Goal: Information Seeking & Learning: Understand process/instructions

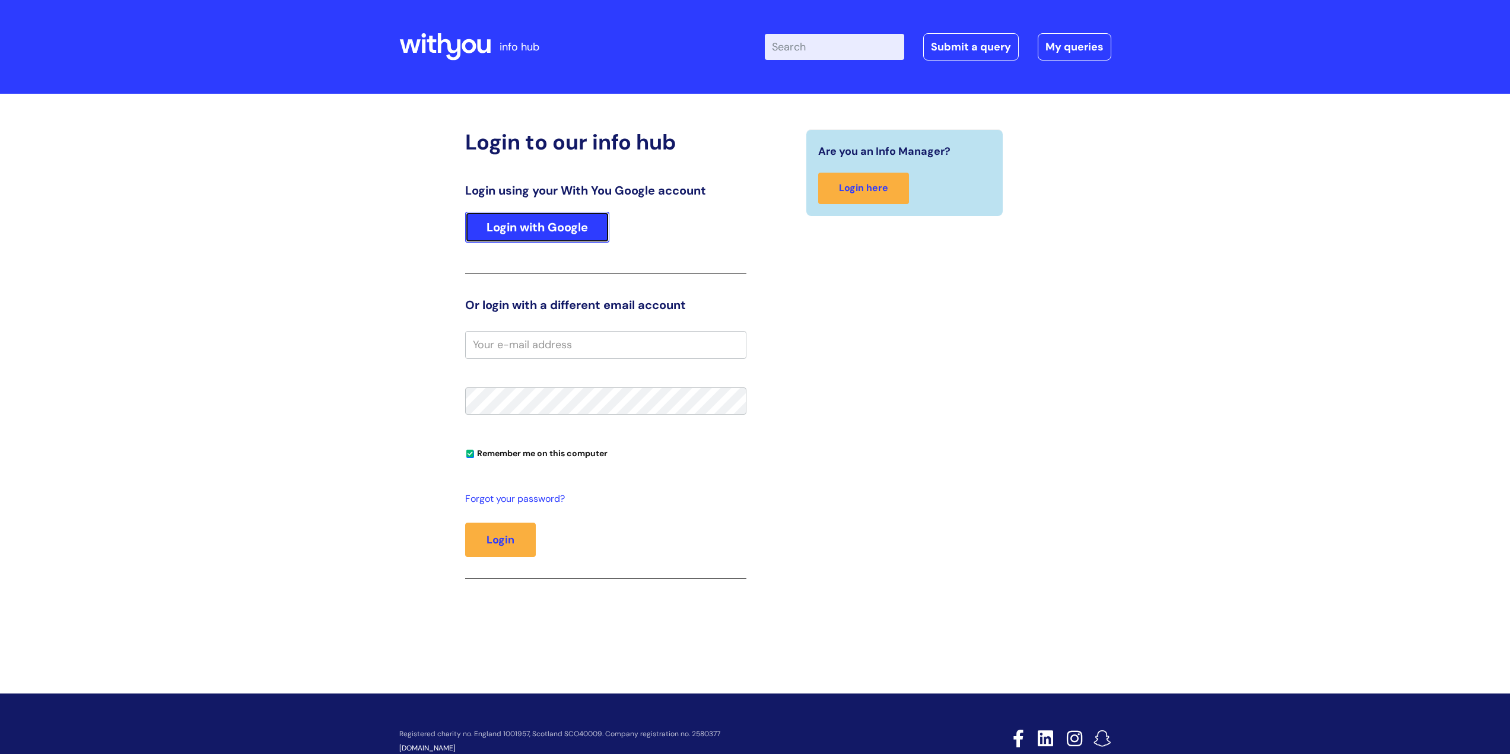
click at [554, 221] on link "Login with Google" at bounding box center [537, 227] width 144 height 31
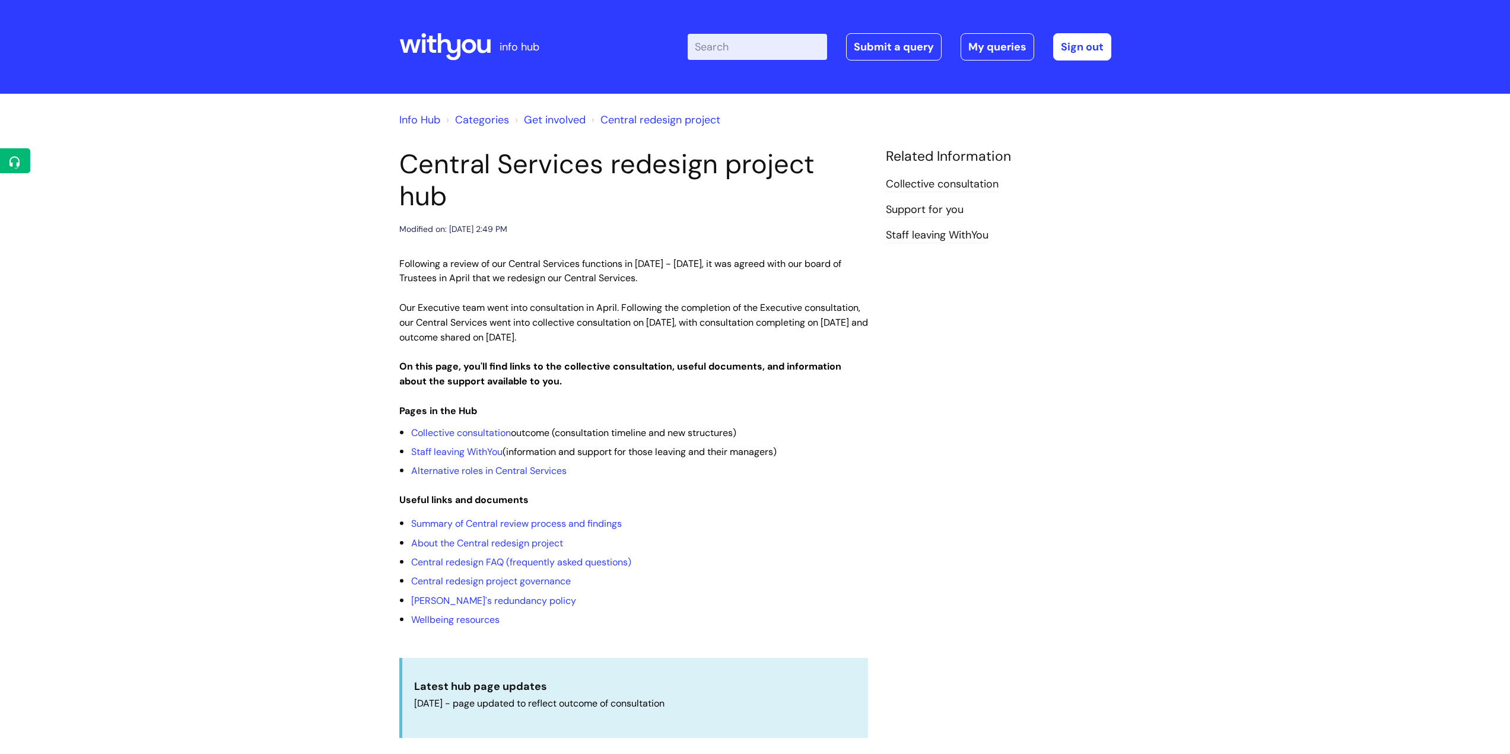
click at [750, 56] on input "Enter your search term here..." at bounding box center [757, 47] width 139 height 26
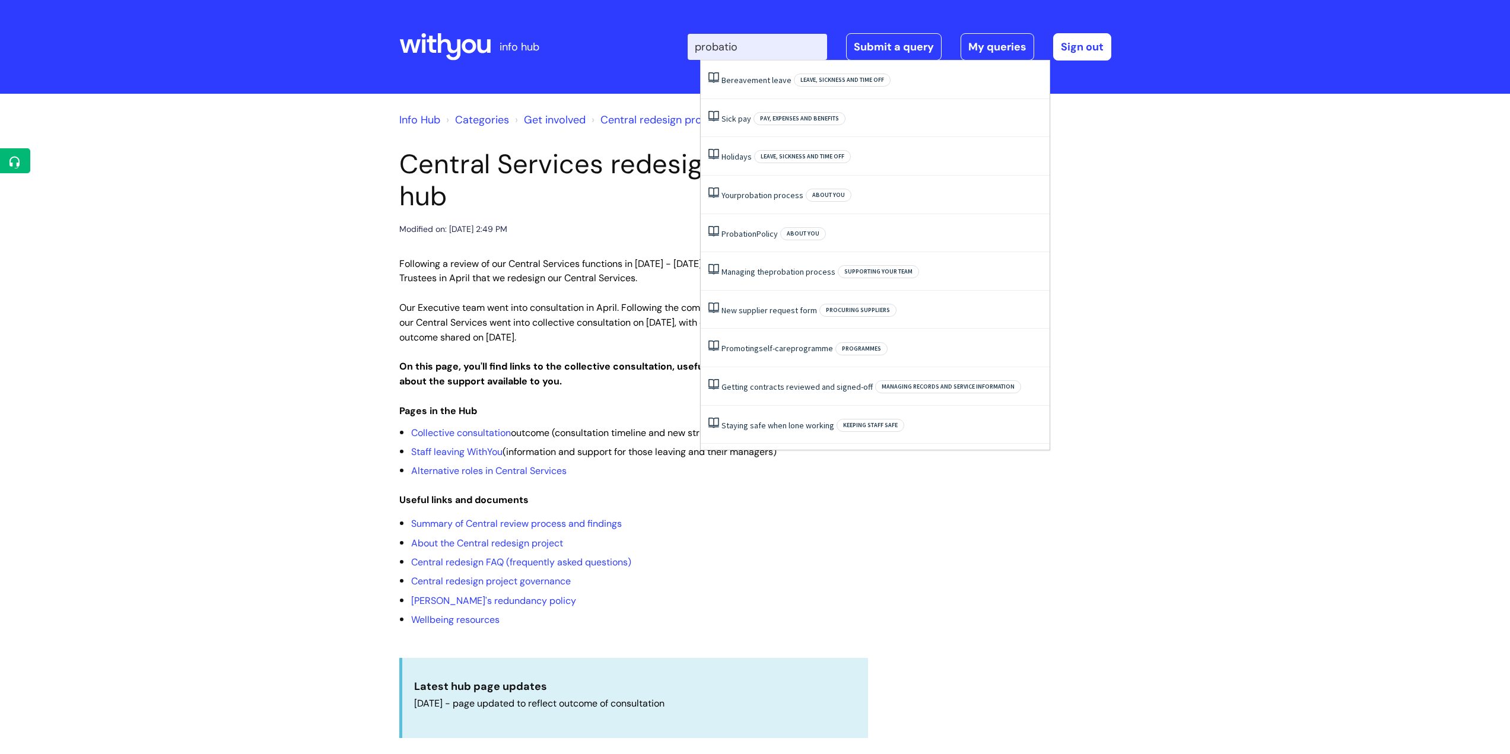
type input "probation"
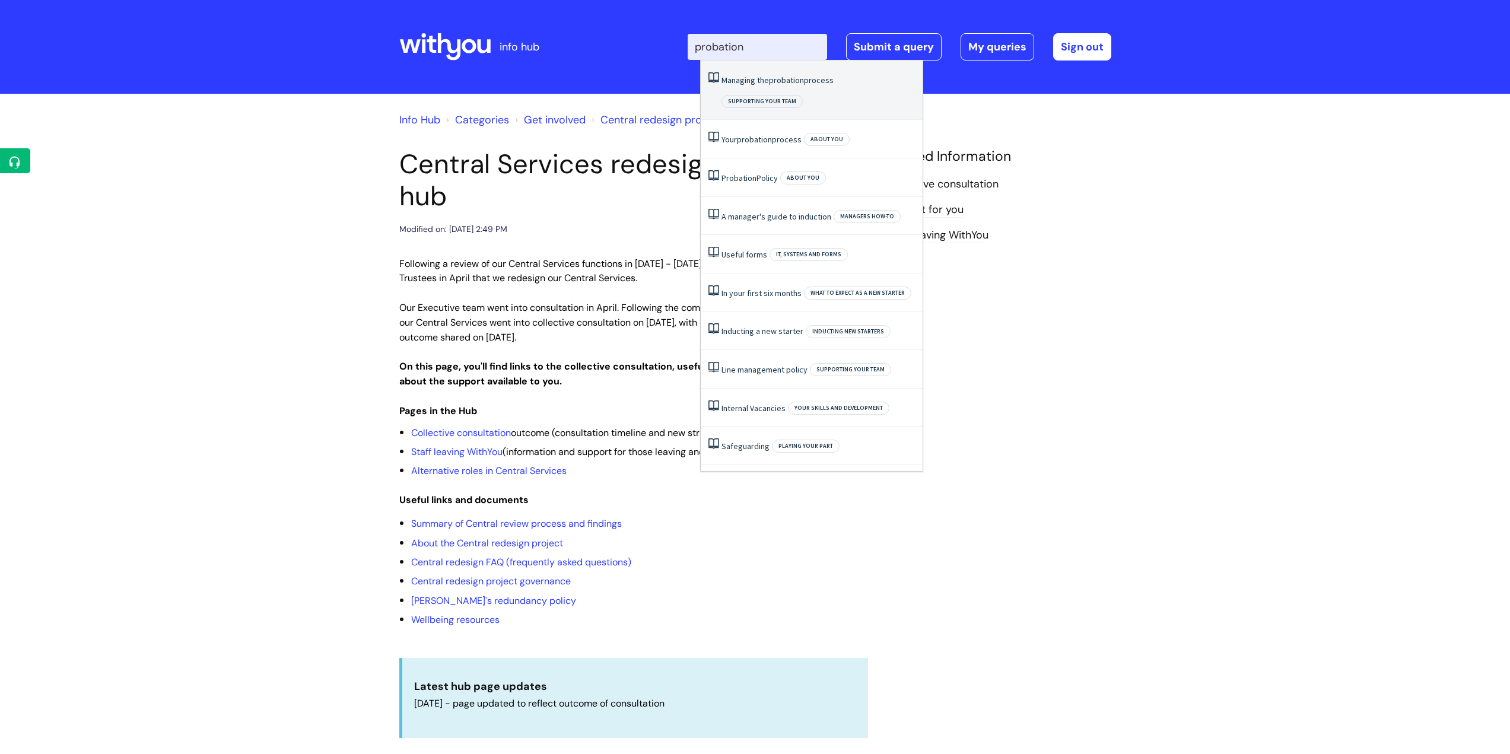
click at [756, 79] on link "Managing the probation process" at bounding box center [777, 80] width 112 height 11
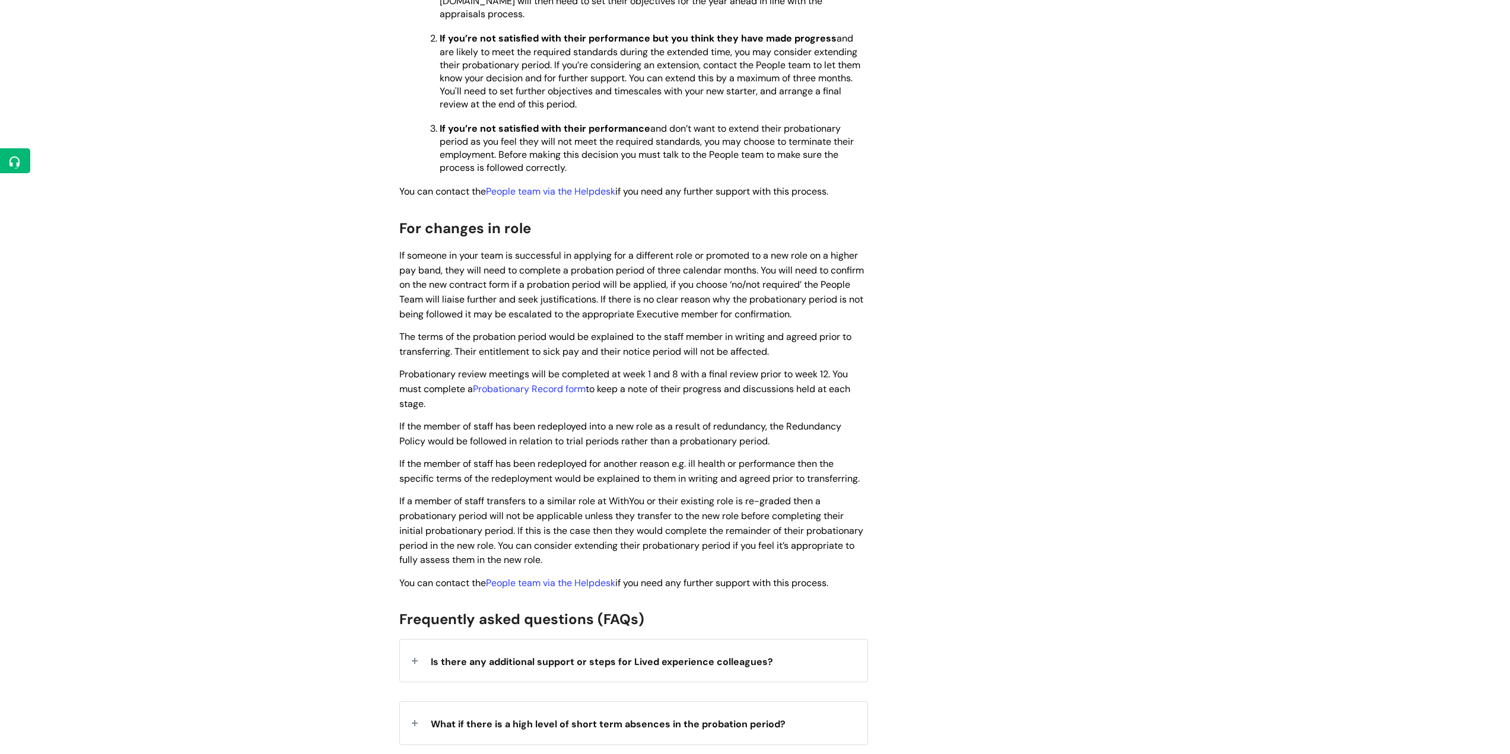
scroll to position [1305, 0]
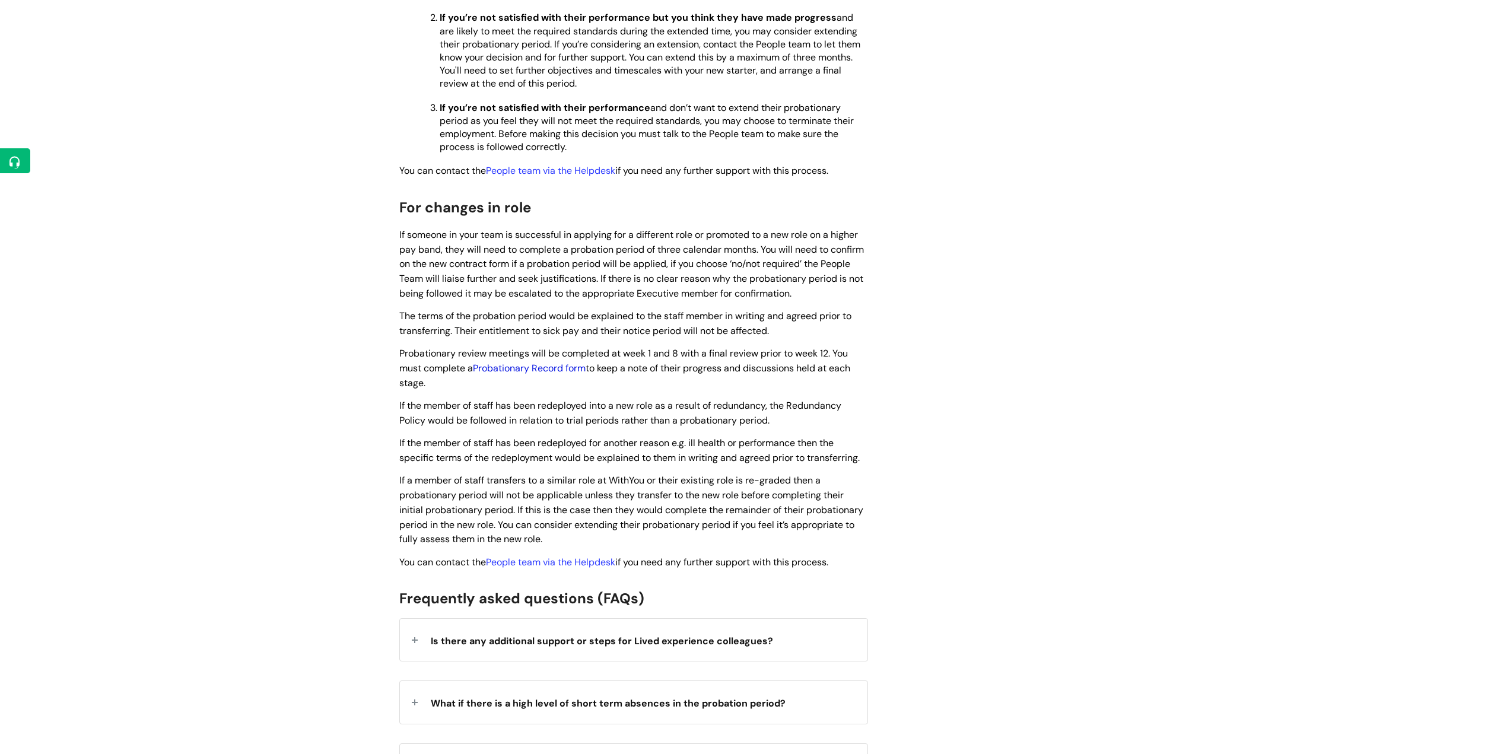
click at [571, 368] on link "Probationary Record form" at bounding box center [529, 368] width 113 height 12
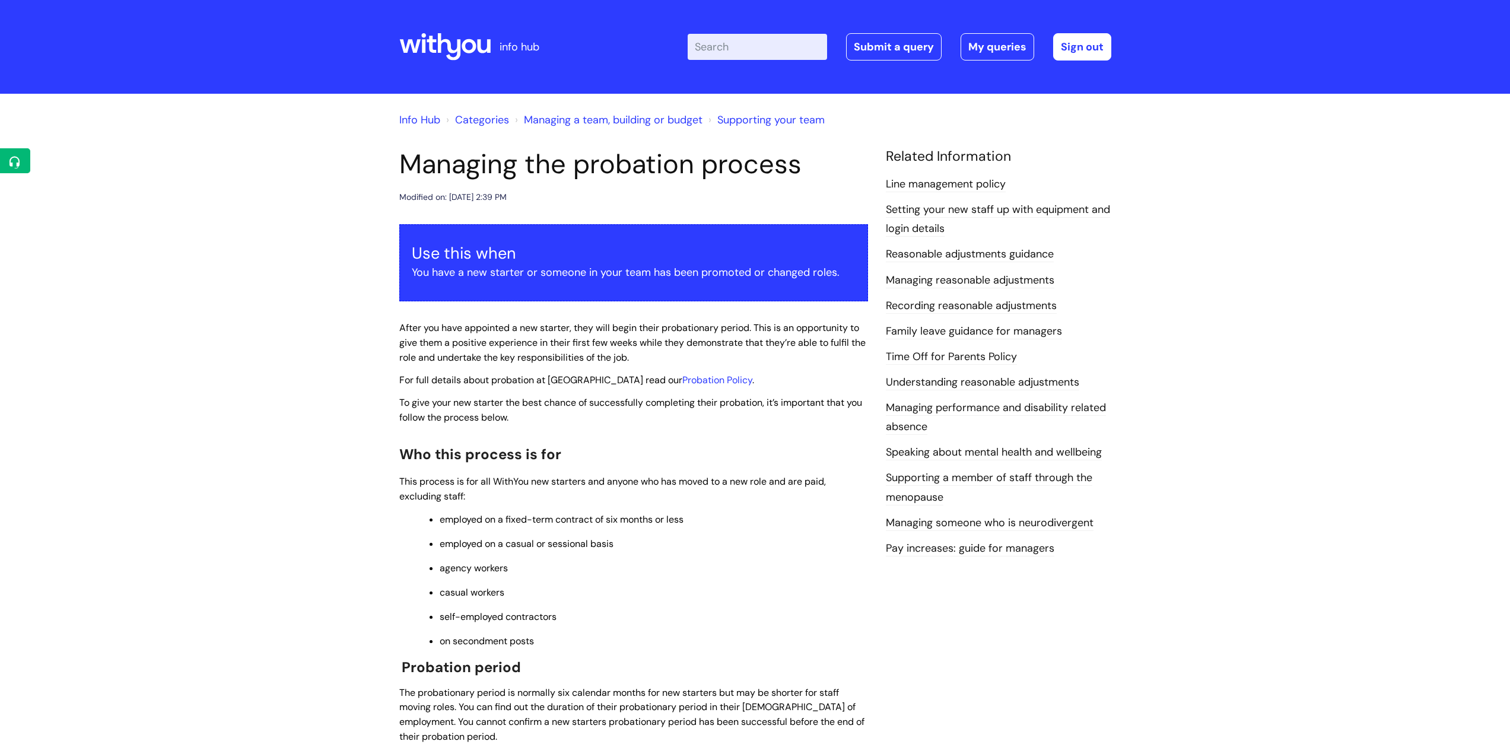
scroll to position [1318, 0]
